Goal: Find specific page/section: Find specific page/section

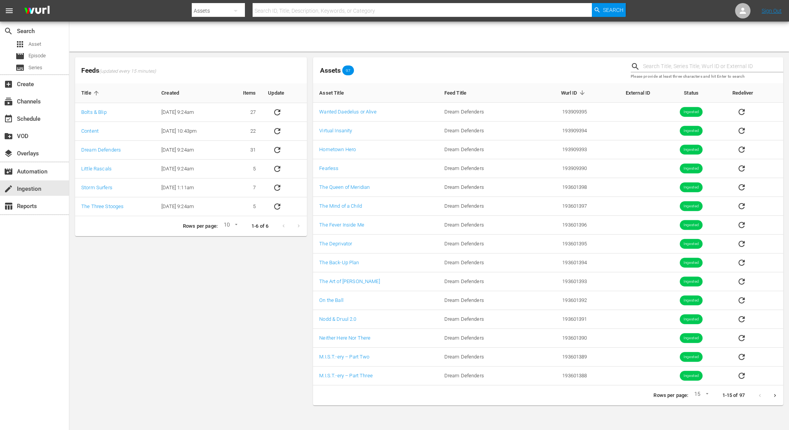
click at [713, 64] on input "text" at bounding box center [713, 67] width 140 height 12
type input "inspatial"
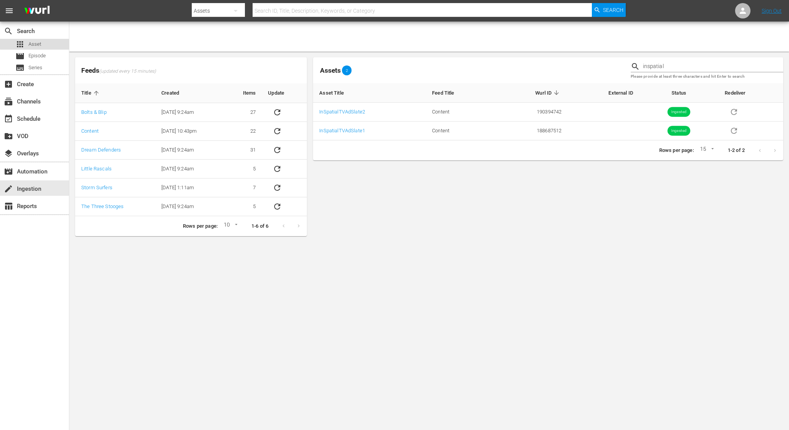
click at [47, 42] on div "apps Asset" at bounding box center [34, 44] width 69 height 11
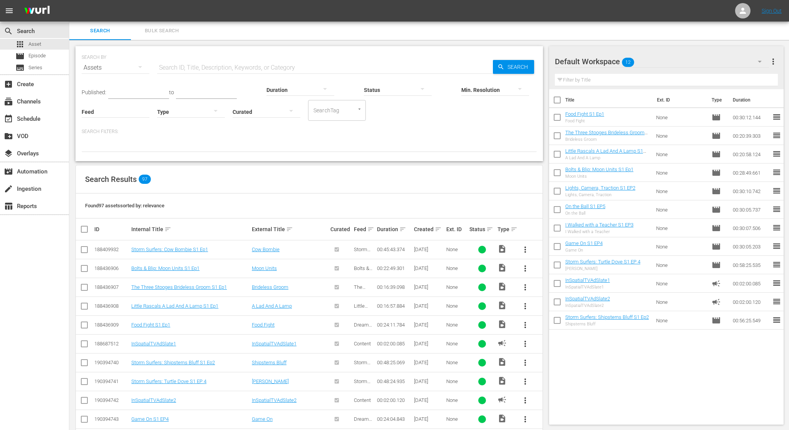
click at [202, 68] on input "text" at bounding box center [325, 68] width 336 height 18
type input "inspatial"
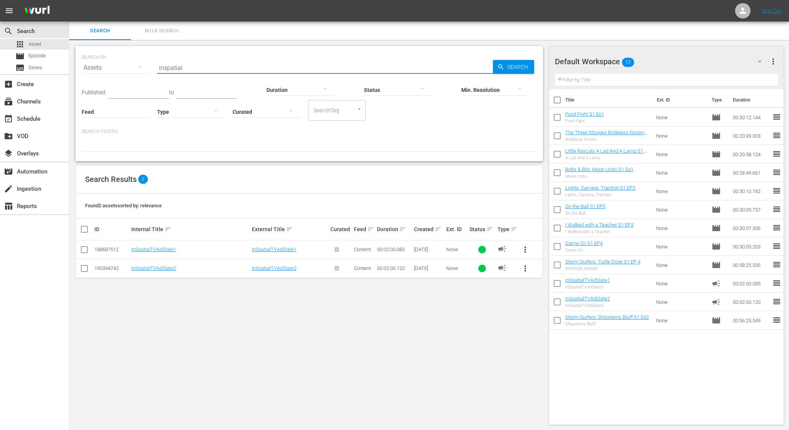
scroll to position [1, 0]
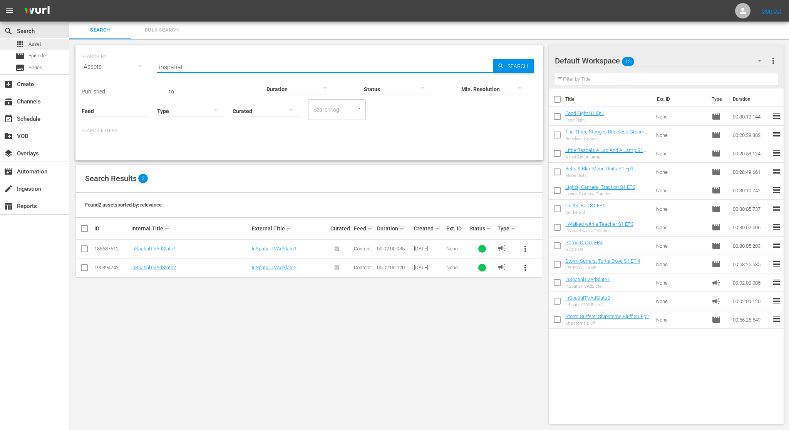
click at [37, 44] on span "Asset" at bounding box center [34, 44] width 13 height 8
click at [42, 45] on div "apps Asset" at bounding box center [34, 44] width 69 height 11
click at [39, 53] on span "Episode" at bounding box center [36, 56] width 17 height 8
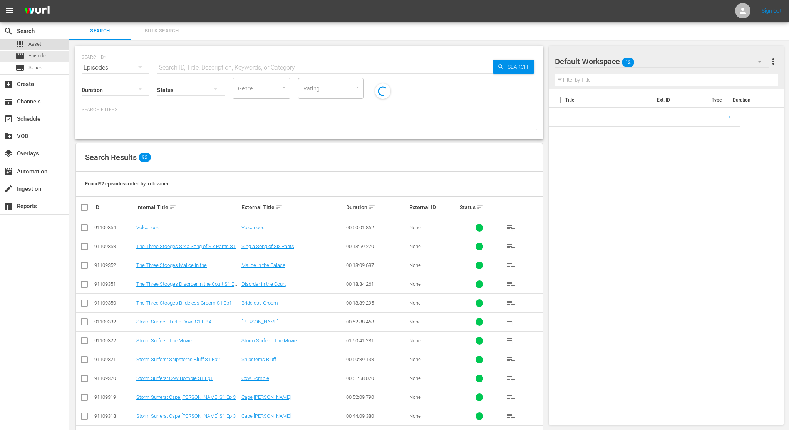
click at [38, 44] on span "Asset" at bounding box center [34, 44] width 13 height 8
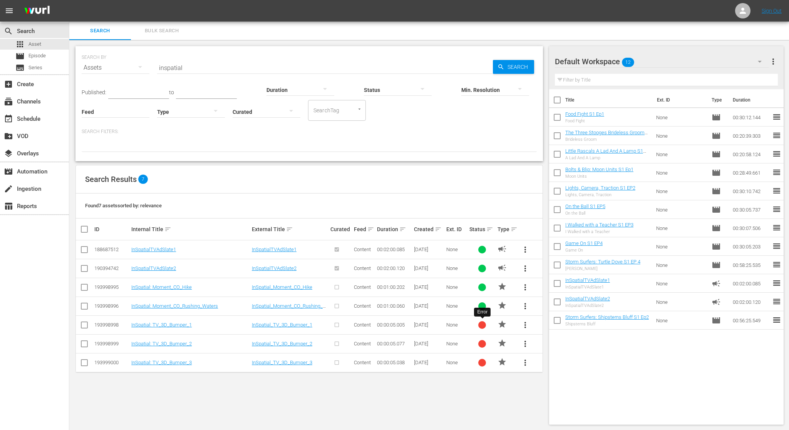
click at [480, 325] on div at bounding box center [482, 325] width 8 height 8
click at [523, 325] on span "more_vert" at bounding box center [524, 325] width 9 height 9
click at [495, 376] on div "SEARCH BY Search By Assets Search ID, Title, Description, Keywords, or Category…" at bounding box center [309, 235] width 480 height 391
click at [338, 287] on div at bounding box center [340, 287] width 21 height 13
click at [39, 56] on span "Episode" at bounding box center [36, 56] width 17 height 8
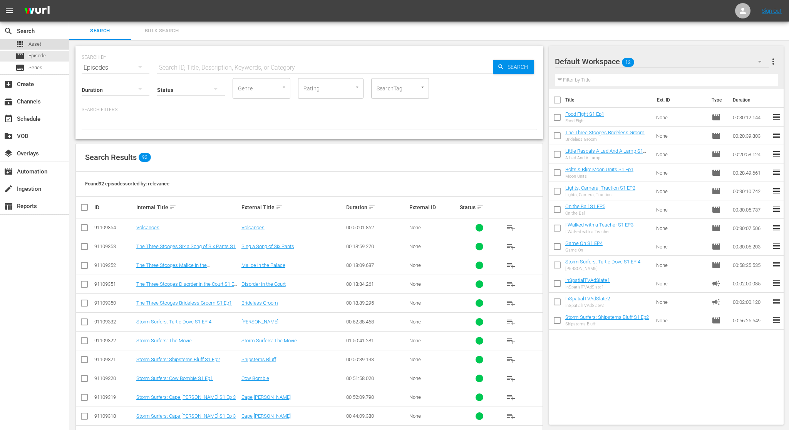
click at [40, 42] on span "Asset" at bounding box center [34, 44] width 13 height 8
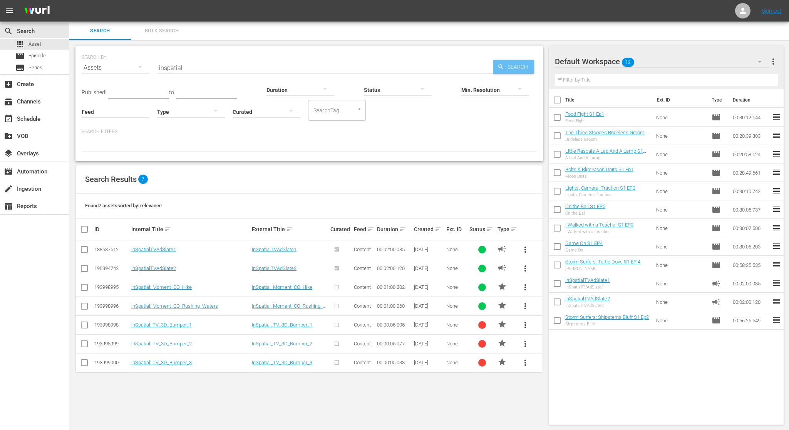
click at [525, 69] on span "Search" at bounding box center [519, 67] width 30 height 14
click at [171, 67] on input "inspatial" at bounding box center [325, 68] width 336 height 18
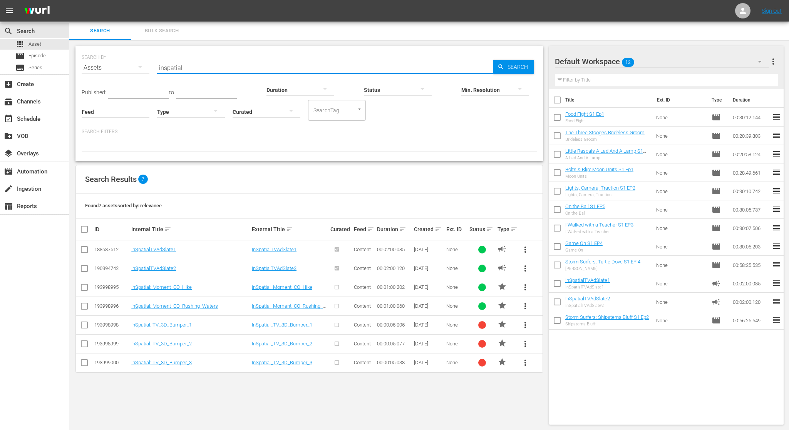
click at [171, 67] on input "inspatial" at bounding box center [325, 68] width 336 height 18
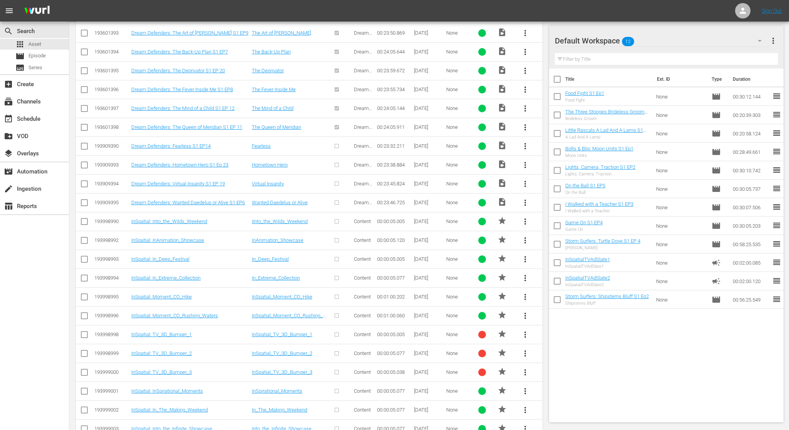
scroll to position [1857, 0]
click at [482, 332] on div at bounding box center [482, 336] width 8 height 8
click at [527, 331] on span "more_vert" at bounding box center [524, 335] width 9 height 9
click at [502, 330] on span "star" at bounding box center [501, 334] width 9 height 9
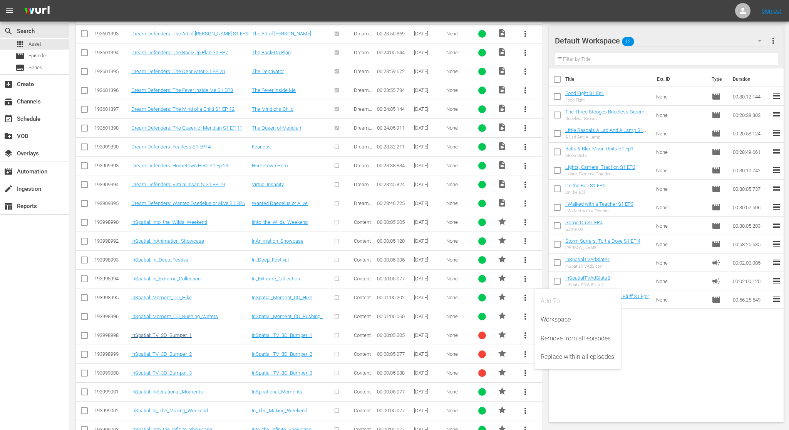
click at [177, 333] on link "InSpatial: TV_3D_Bumper_1" at bounding box center [161, 336] width 60 height 6
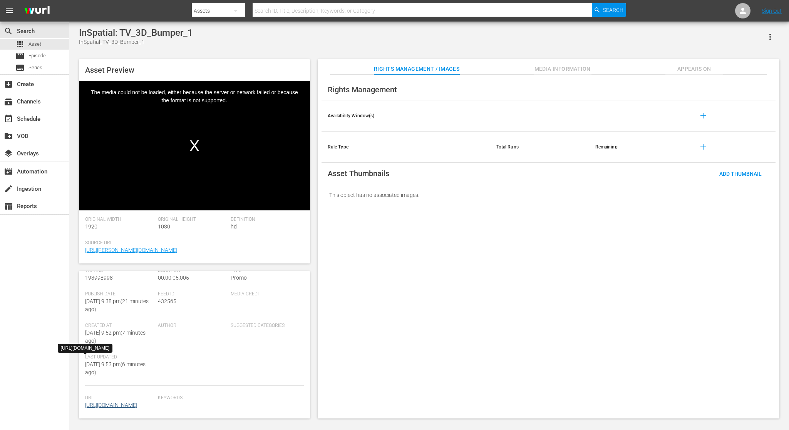
click at [135, 402] on link "[URL][DOMAIN_NAME]" at bounding box center [111, 405] width 52 height 6
click at [137, 402] on link "[URL][DOMAIN_NAME]" at bounding box center [111, 405] width 52 height 6
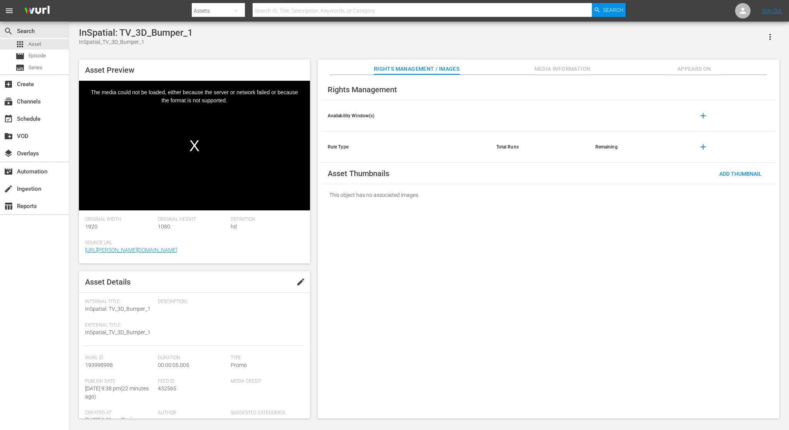
click at [194, 144] on div "Video Player" at bounding box center [194, 140] width 231 height 118
click at [36, 41] on span "Asset" at bounding box center [34, 44] width 13 height 8
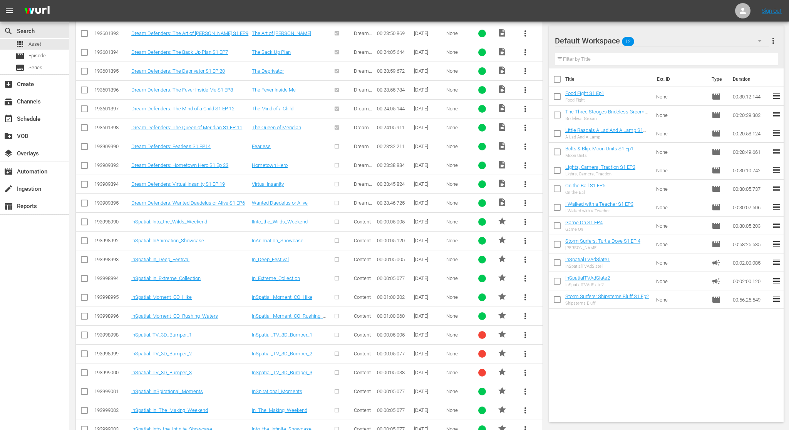
scroll to position [1857, 0]
click at [301, 351] on link "InSpatial_TV_3D_Bumper_2" at bounding box center [282, 354] width 60 height 6
